Goal: Transaction & Acquisition: Purchase product/service

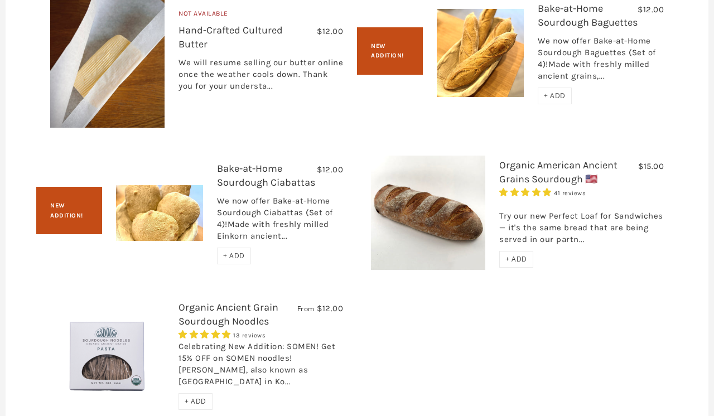
scroll to position [1512, 0]
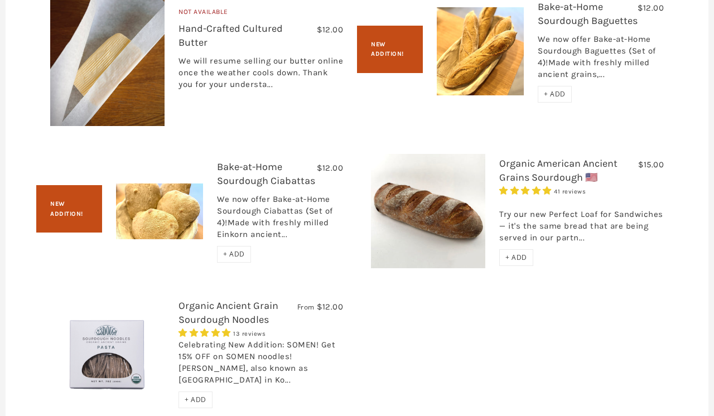
click at [539, 183] on link "Organic American Ancient Grains Sourdough 🇺🇸" at bounding box center [558, 170] width 118 height 26
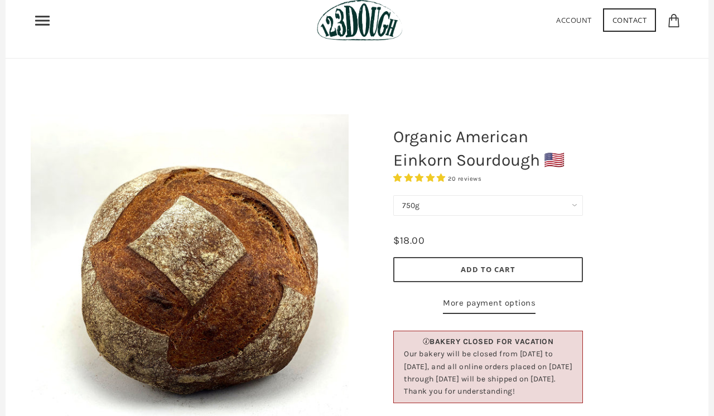
scroll to position [22, 0]
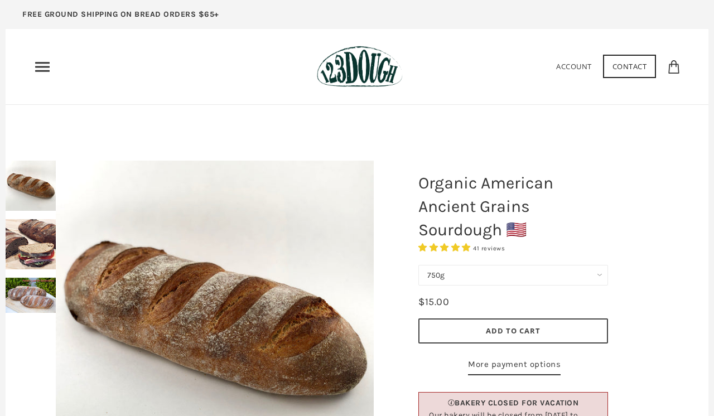
click at [41, 248] on div at bounding box center [215, 320] width 374 height 374
click at [43, 244] on div at bounding box center [215, 320] width 374 height 374
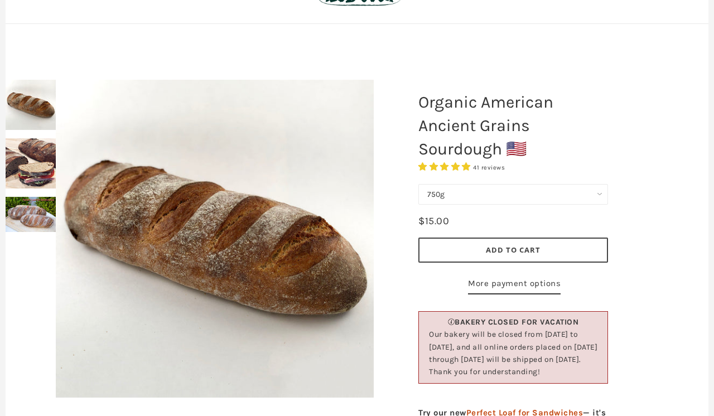
click at [144, 294] on img at bounding box center [215, 239] width 318 height 318
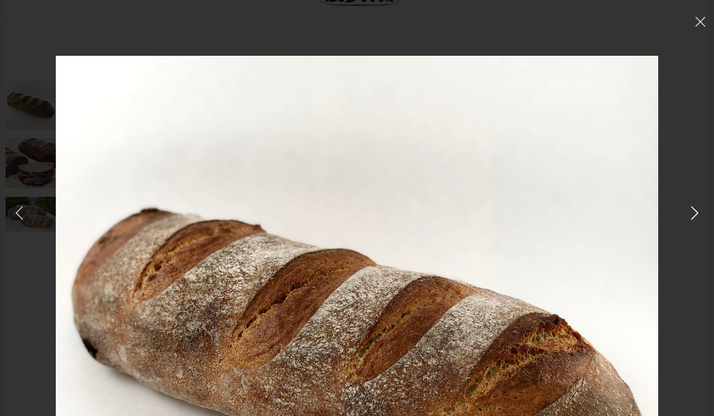
click at [692, 212] on icon at bounding box center [694, 213] width 16 height 16
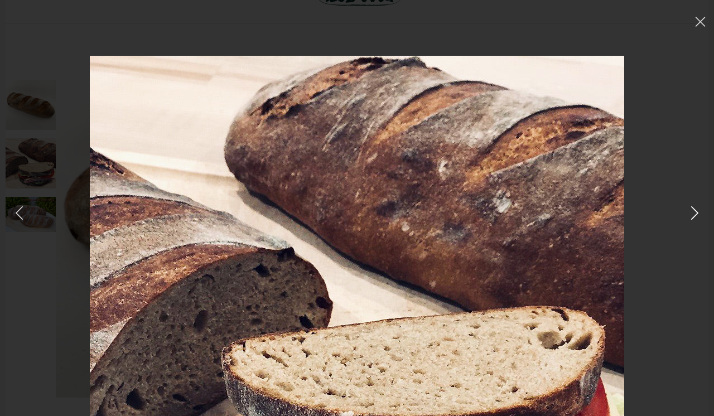
click at [692, 212] on icon at bounding box center [694, 213] width 16 height 16
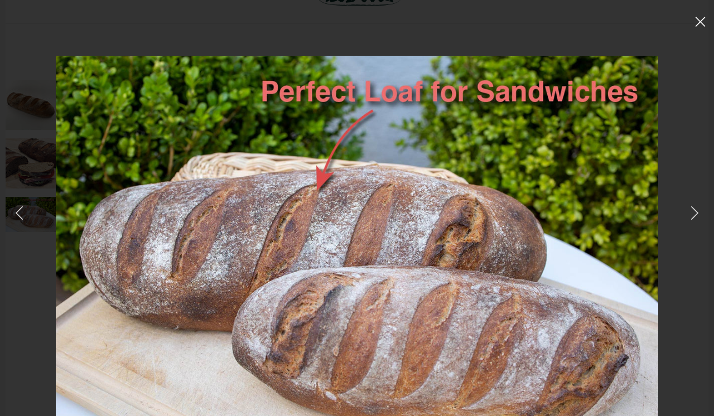
click at [699, 21] on icon at bounding box center [700, 22] width 11 height 10
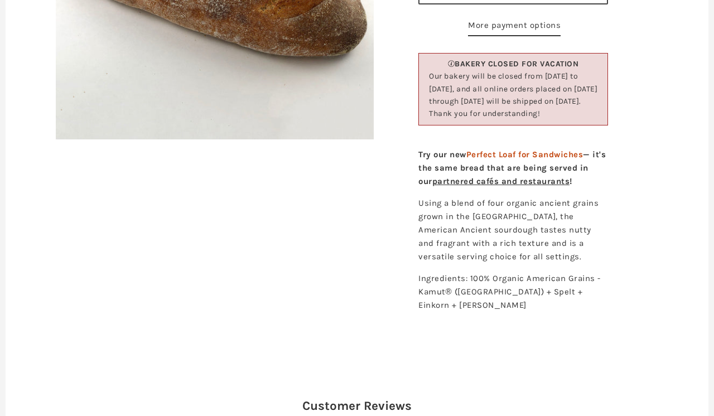
scroll to position [340, 0]
